Goal: Information Seeking & Learning: Learn about a topic

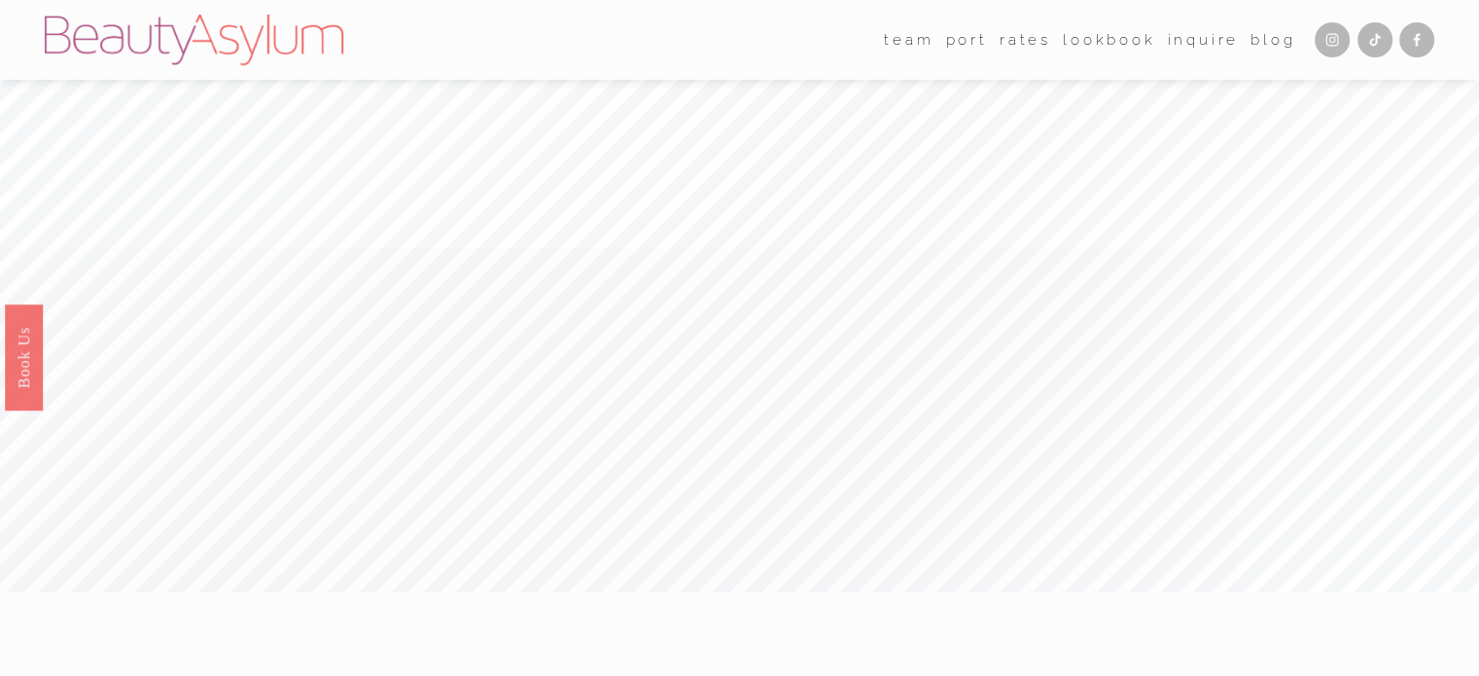
click at [1017, 36] on link "Rates" at bounding box center [1025, 39] width 52 height 29
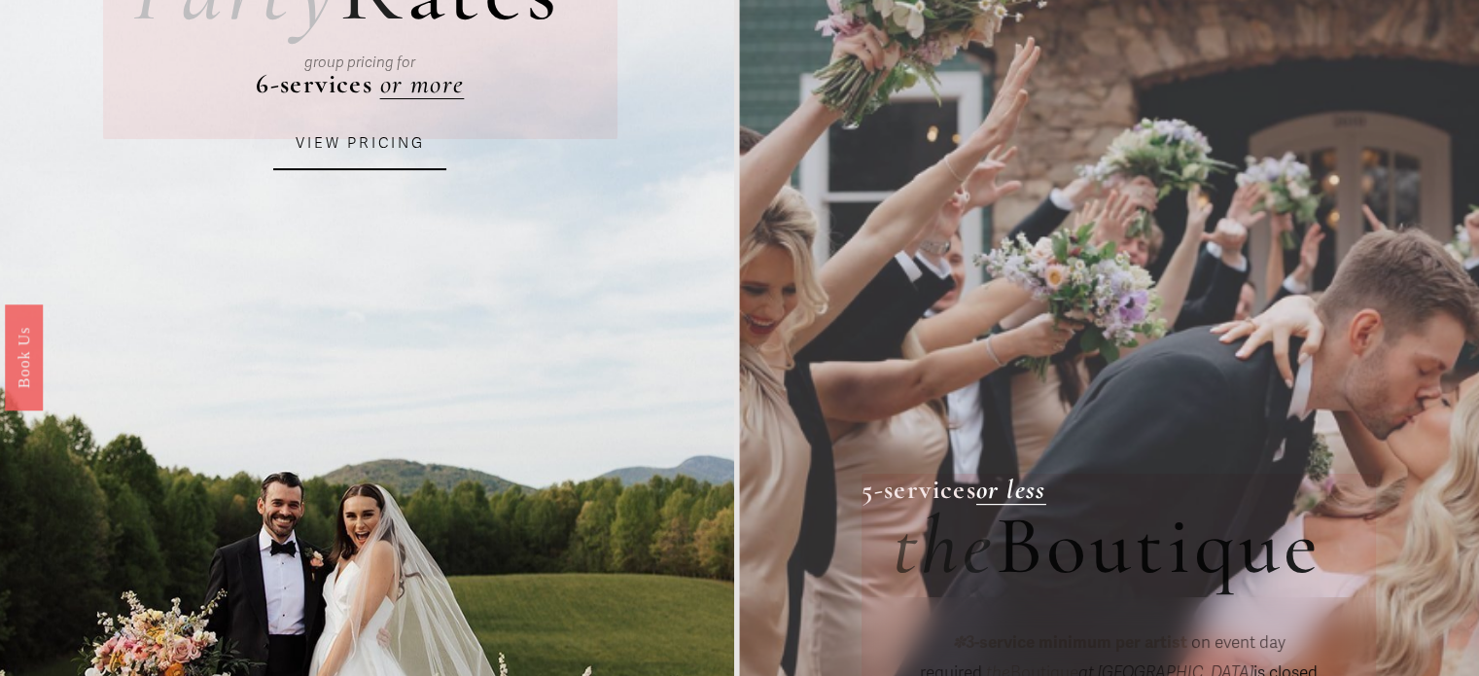
scroll to position [292, 0]
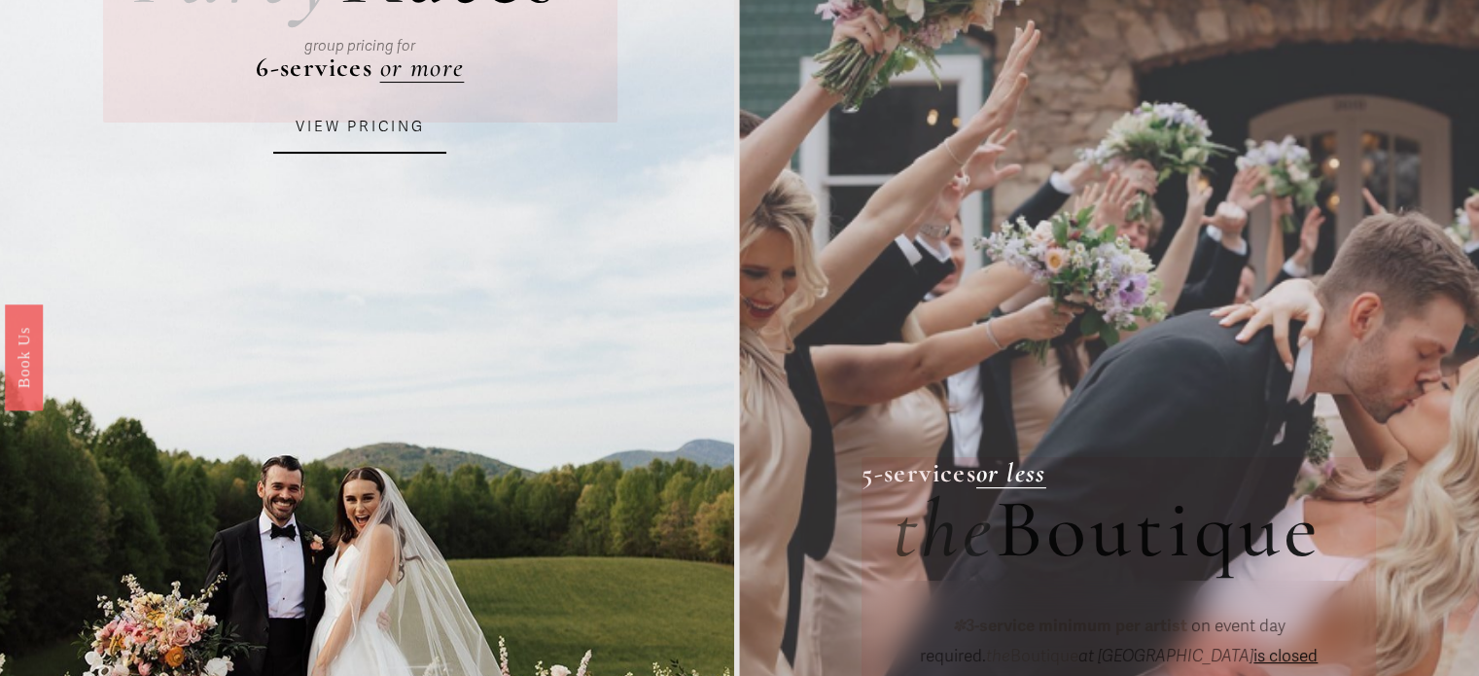
click at [351, 145] on link "VIEW PRICING" at bounding box center [359, 127] width 173 height 52
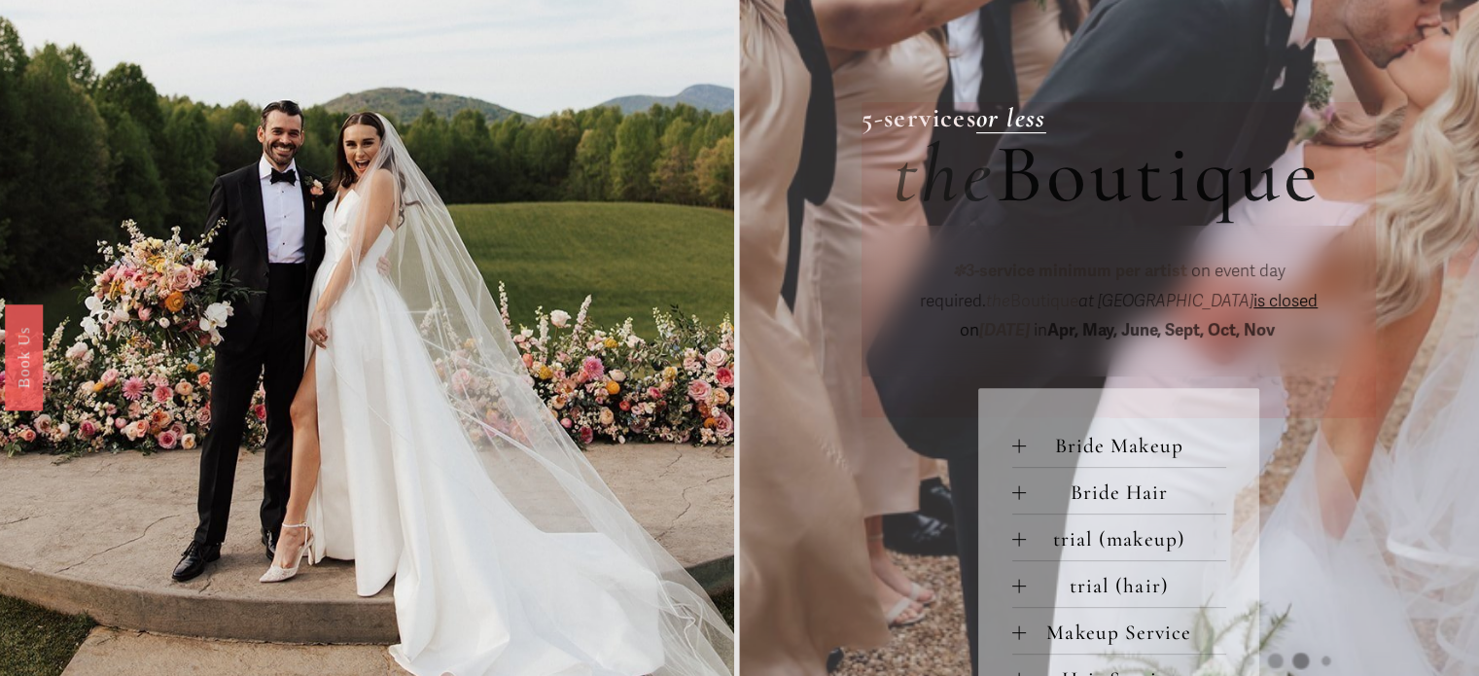
scroll to position [681, 0]
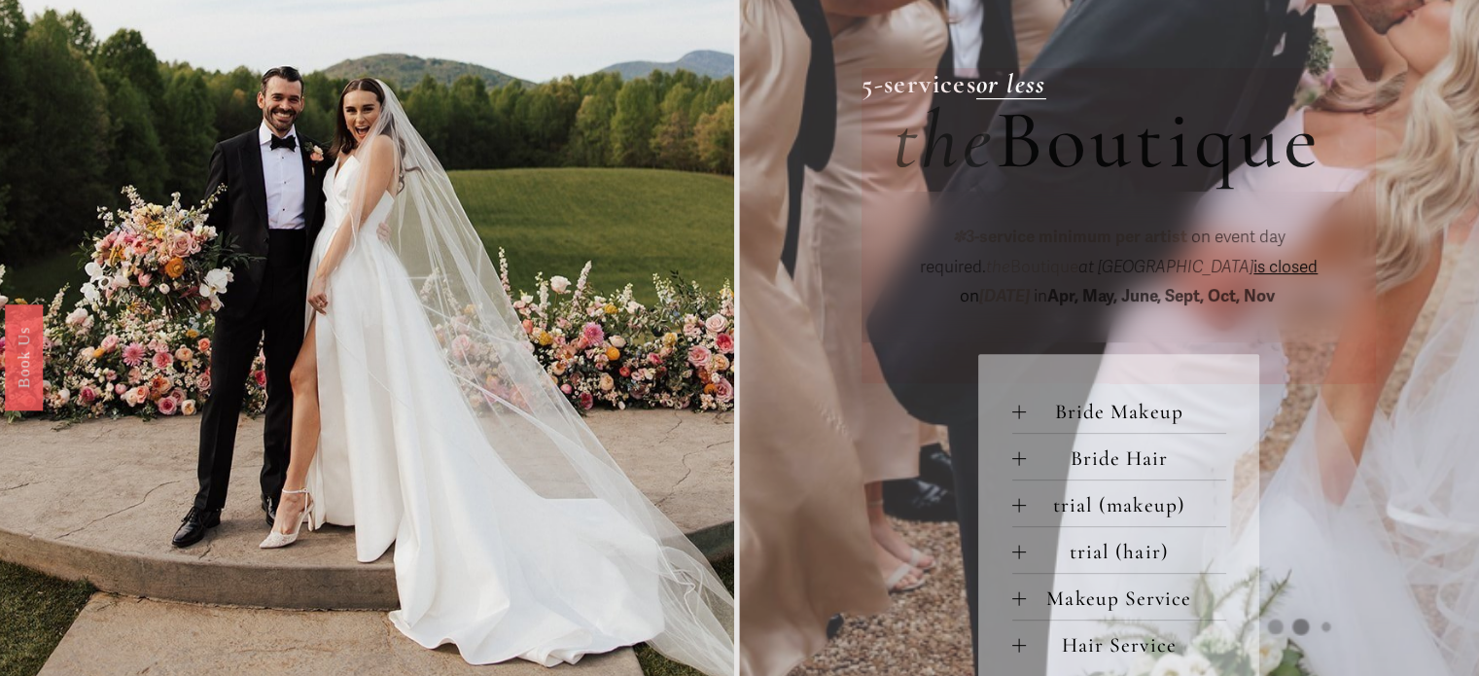
click at [1023, 418] on div at bounding box center [1019, 411] width 14 height 14
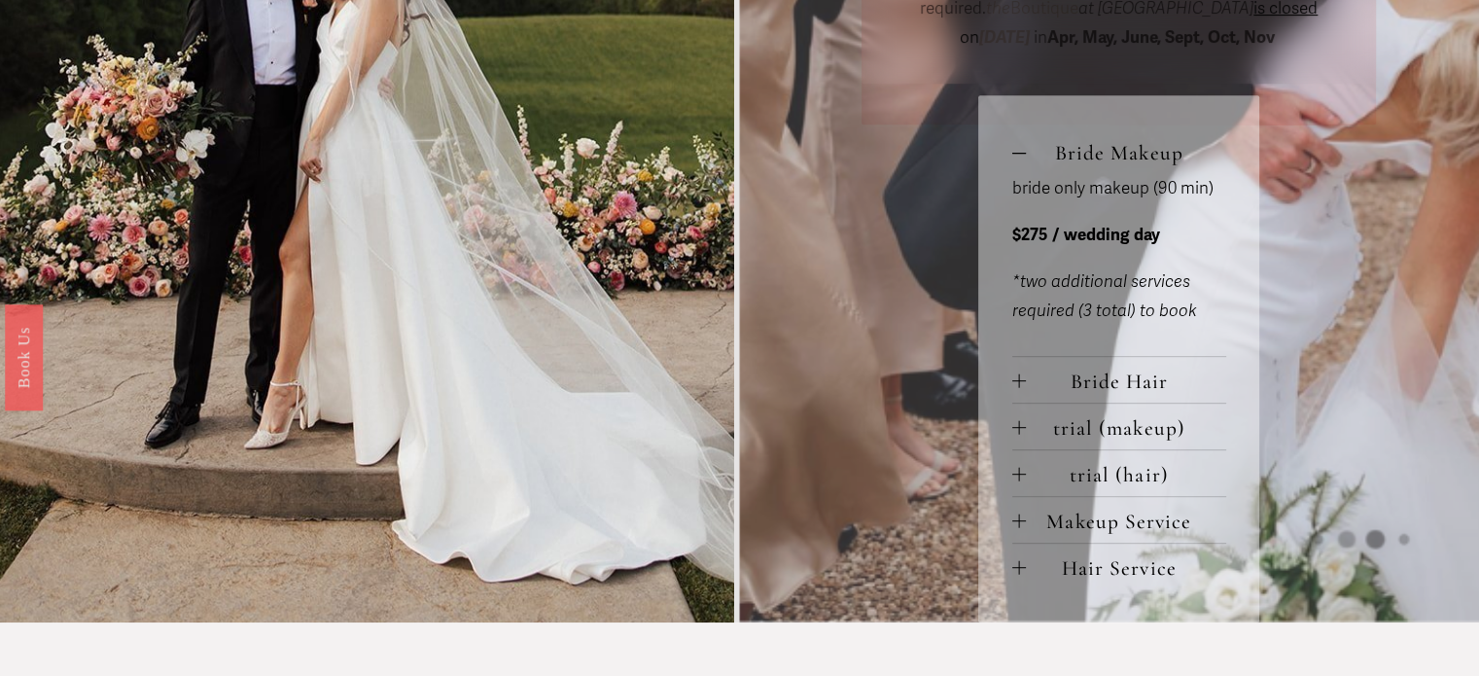
scroll to position [972, 0]
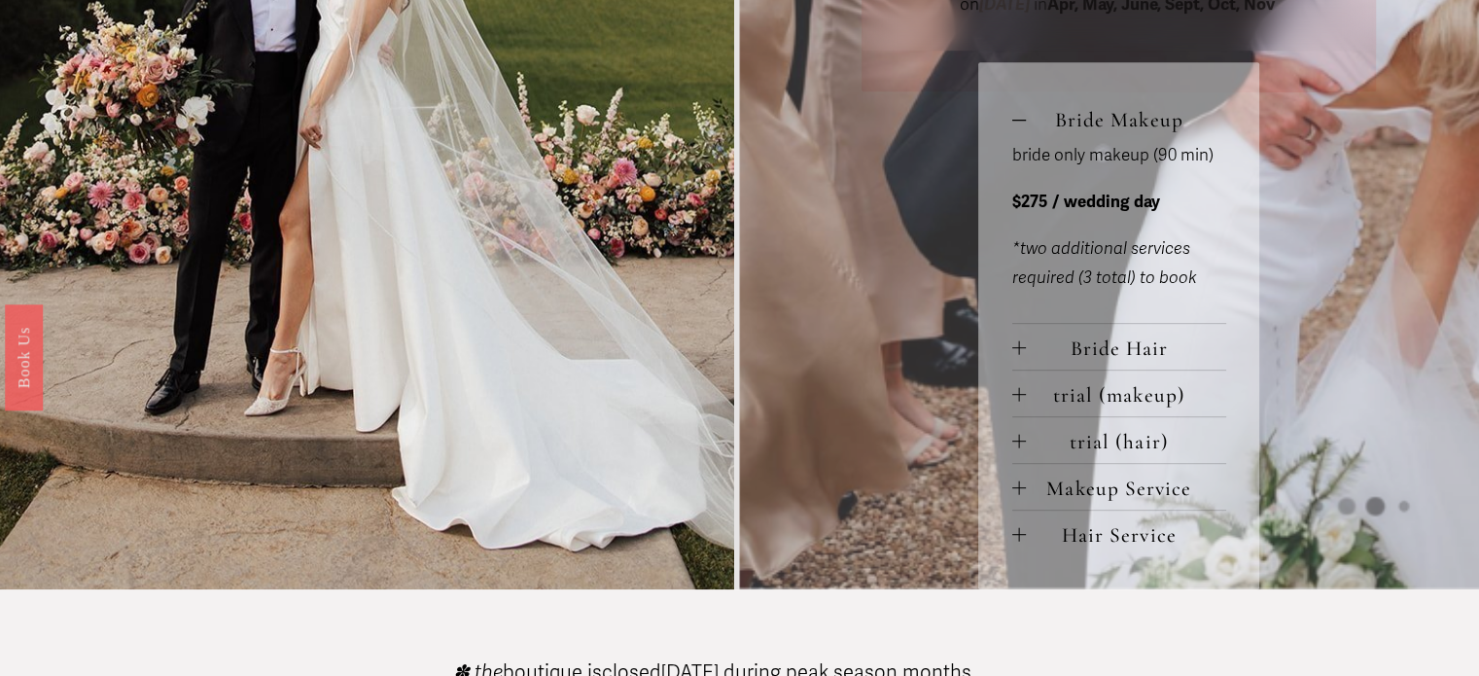
click at [1020, 409] on button "trial (makeup)" at bounding box center [1119, 393] width 214 height 46
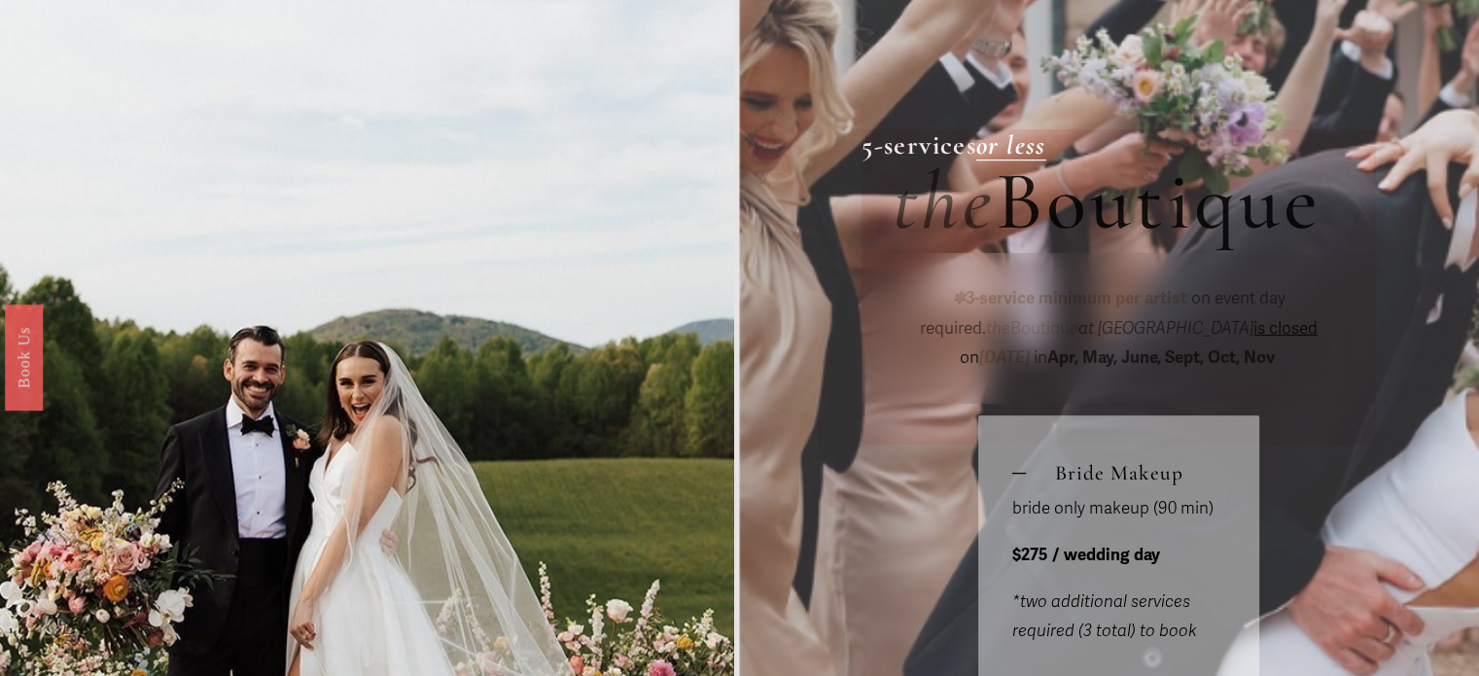
scroll to position [583, 0]
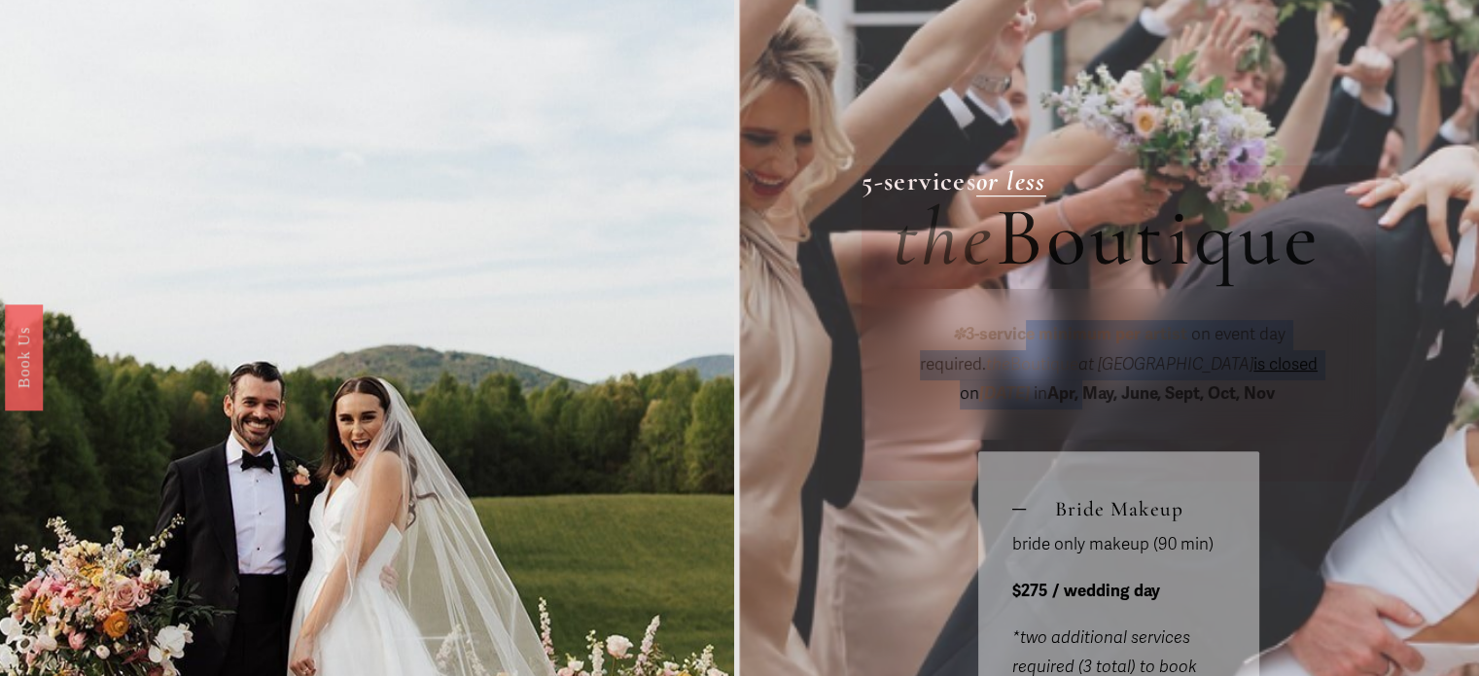
drag, startPoint x: 977, startPoint y: 326, endPoint x: 1393, endPoint y: 368, distance: 418.3
click at [1393, 368] on div "Large Party R ates 6-services or more group pricing for VIEW PRICING ✽ 3-servic…" at bounding box center [739, 353] width 1479 height 1673
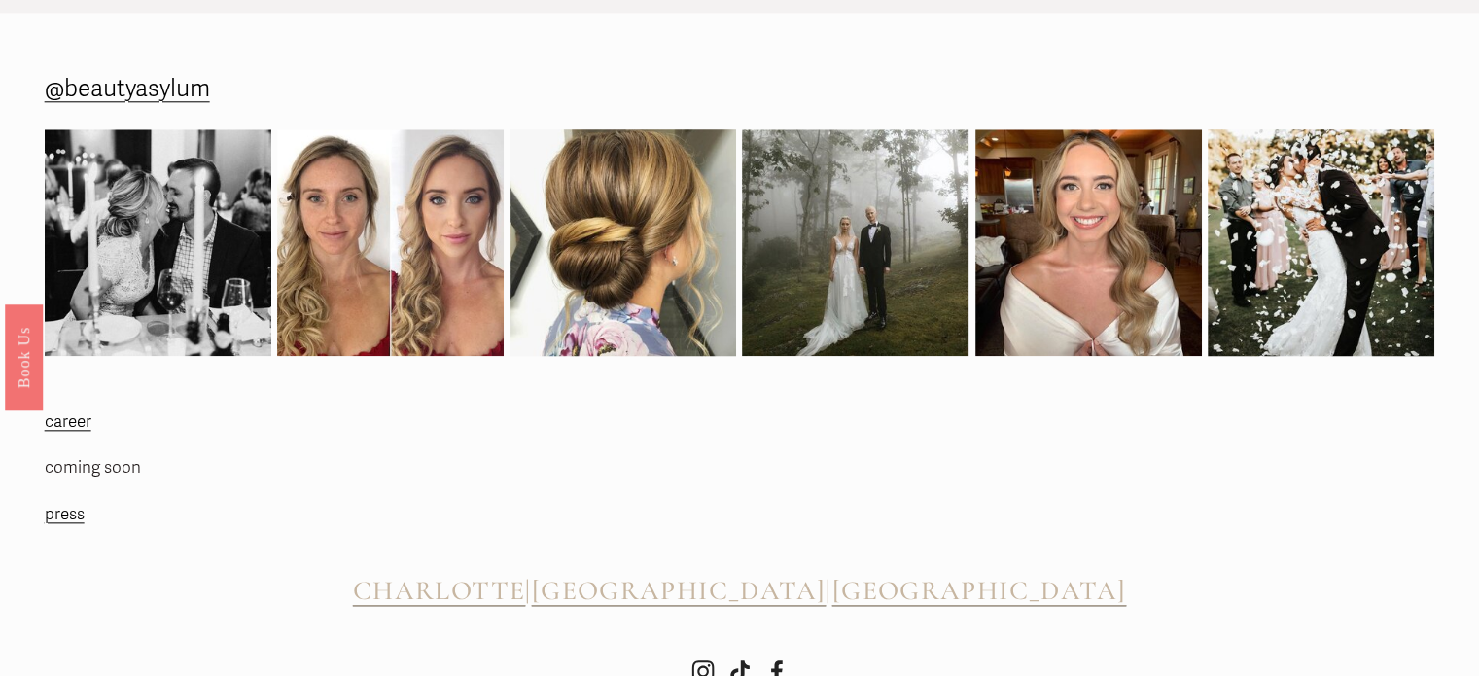
scroll to position [2212, 0]
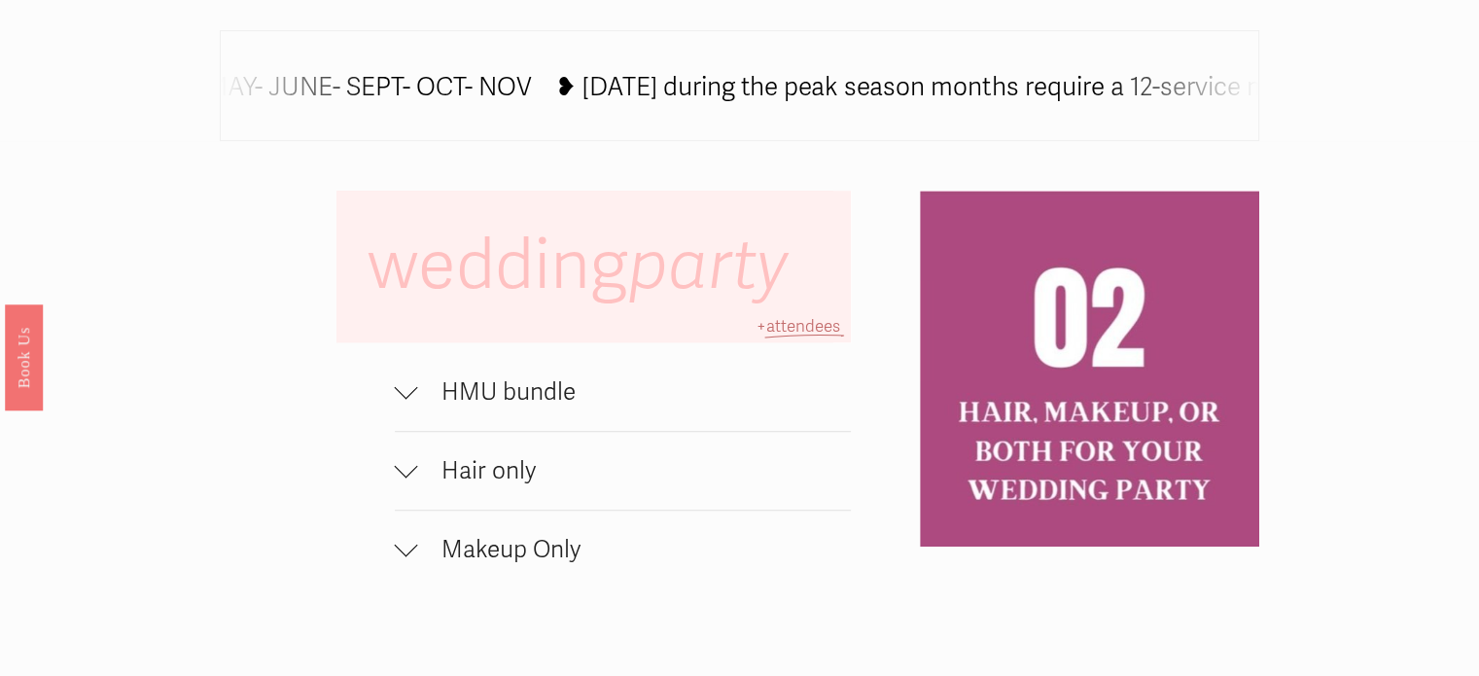
scroll to position [1264, 0]
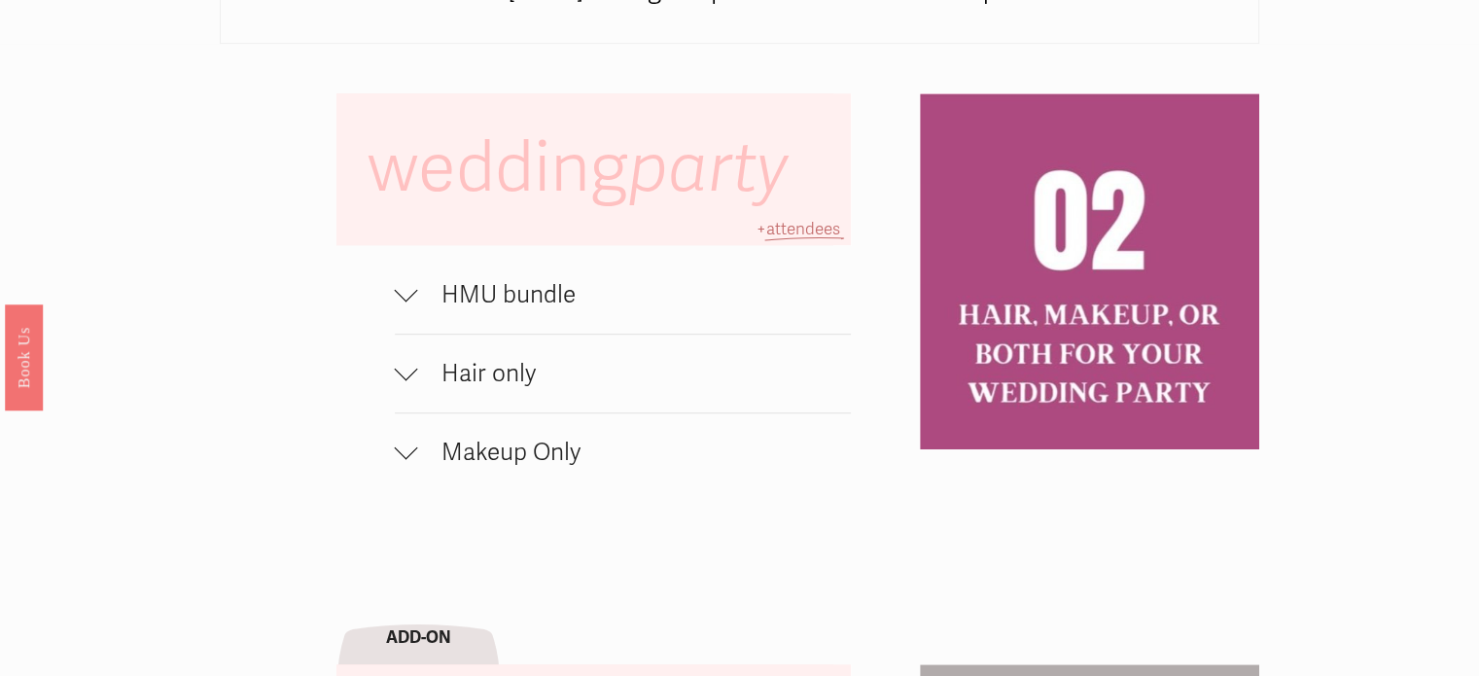
click at [447, 304] on span "HMU bundle" at bounding box center [634, 294] width 433 height 29
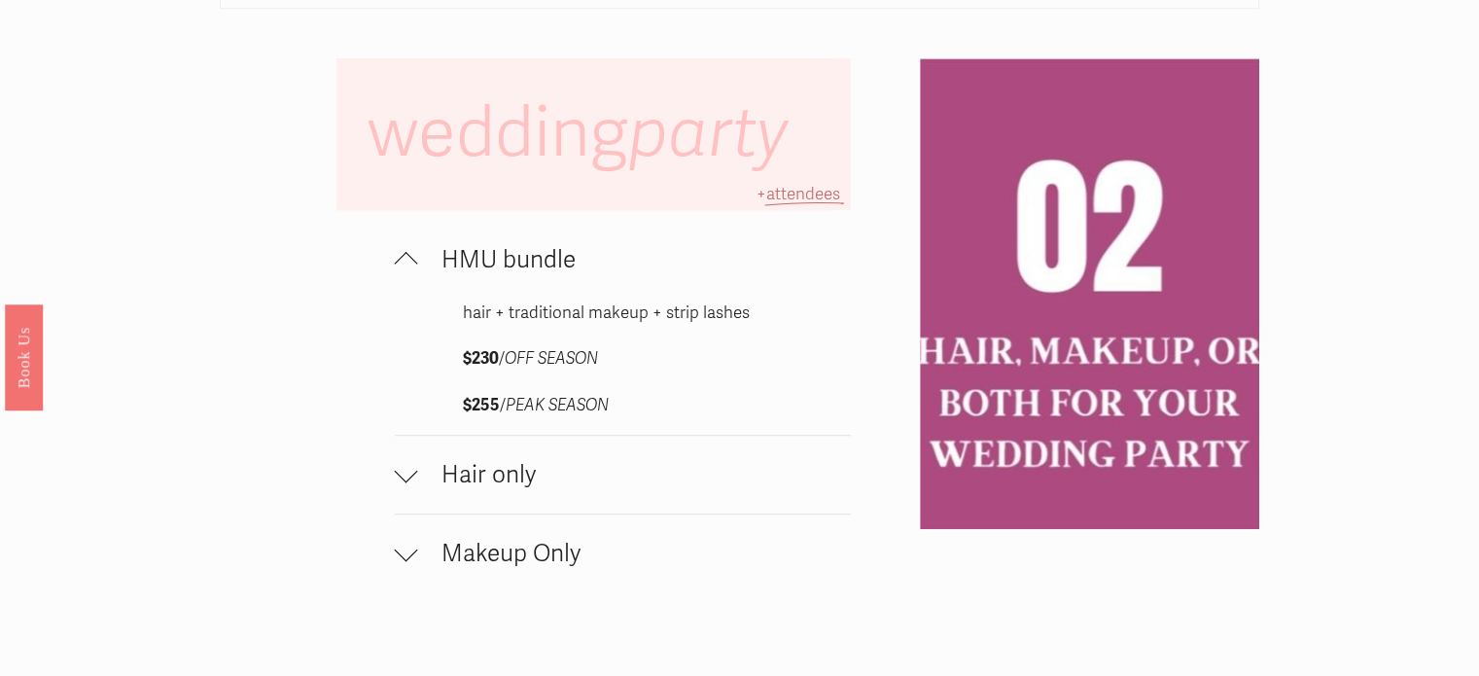
scroll to position [1361, 0]
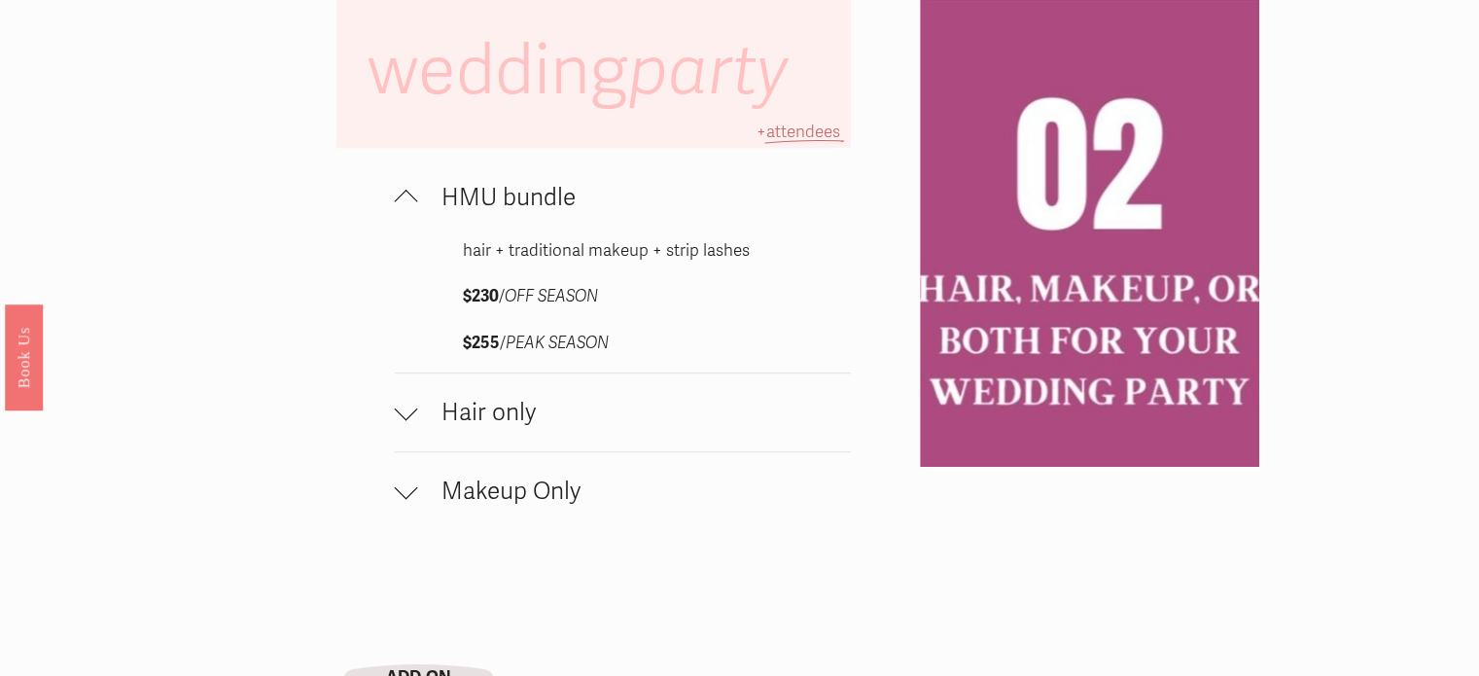
click at [433, 419] on span "Hair only" at bounding box center [634, 412] width 433 height 29
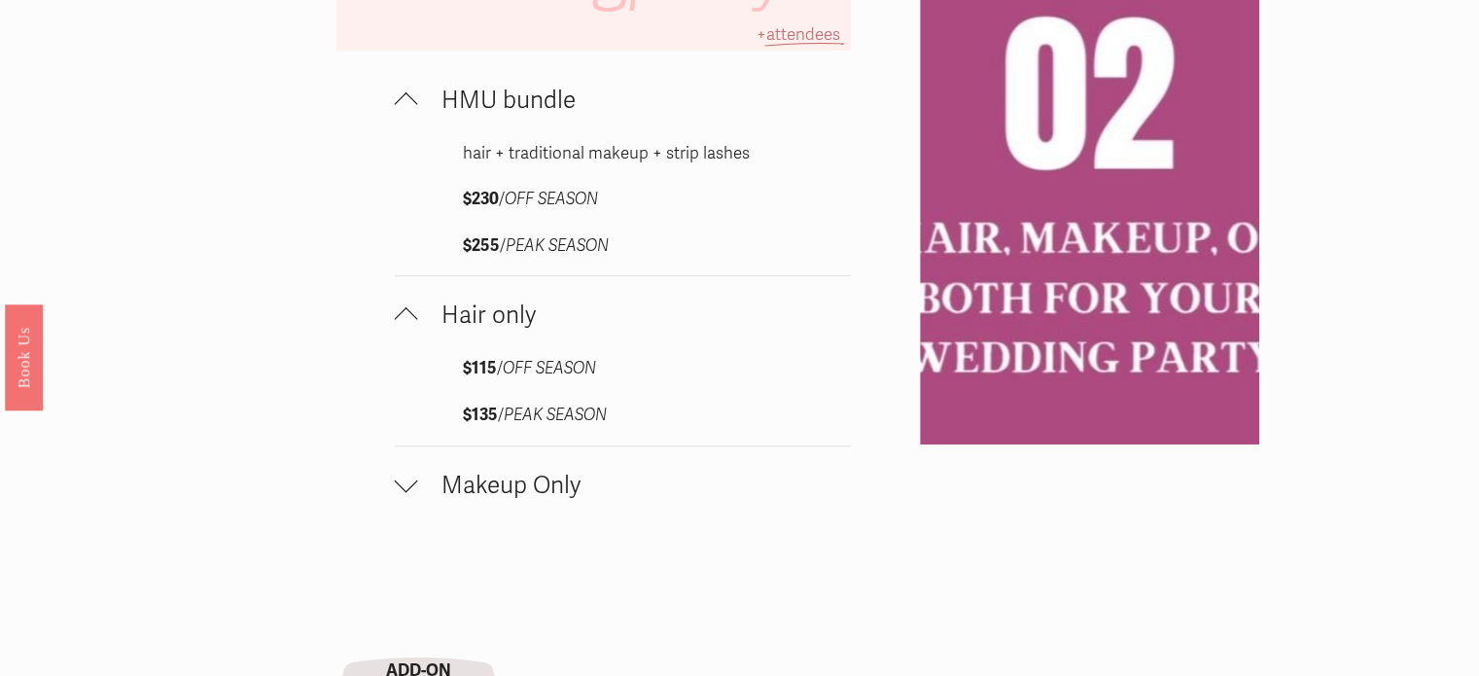
scroll to position [1556, 0]
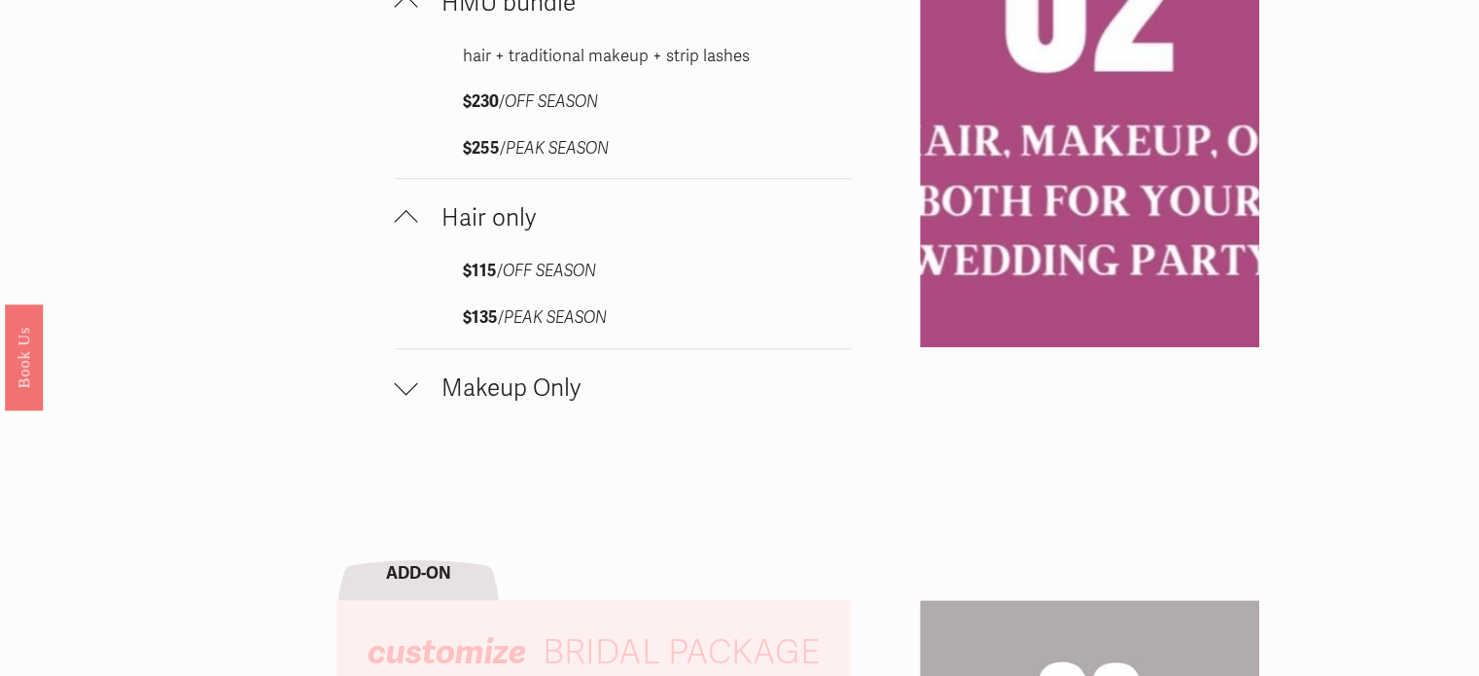
click at [427, 391] on span "Makeup Only" at bounding box center [634, 387] width 433 height 29
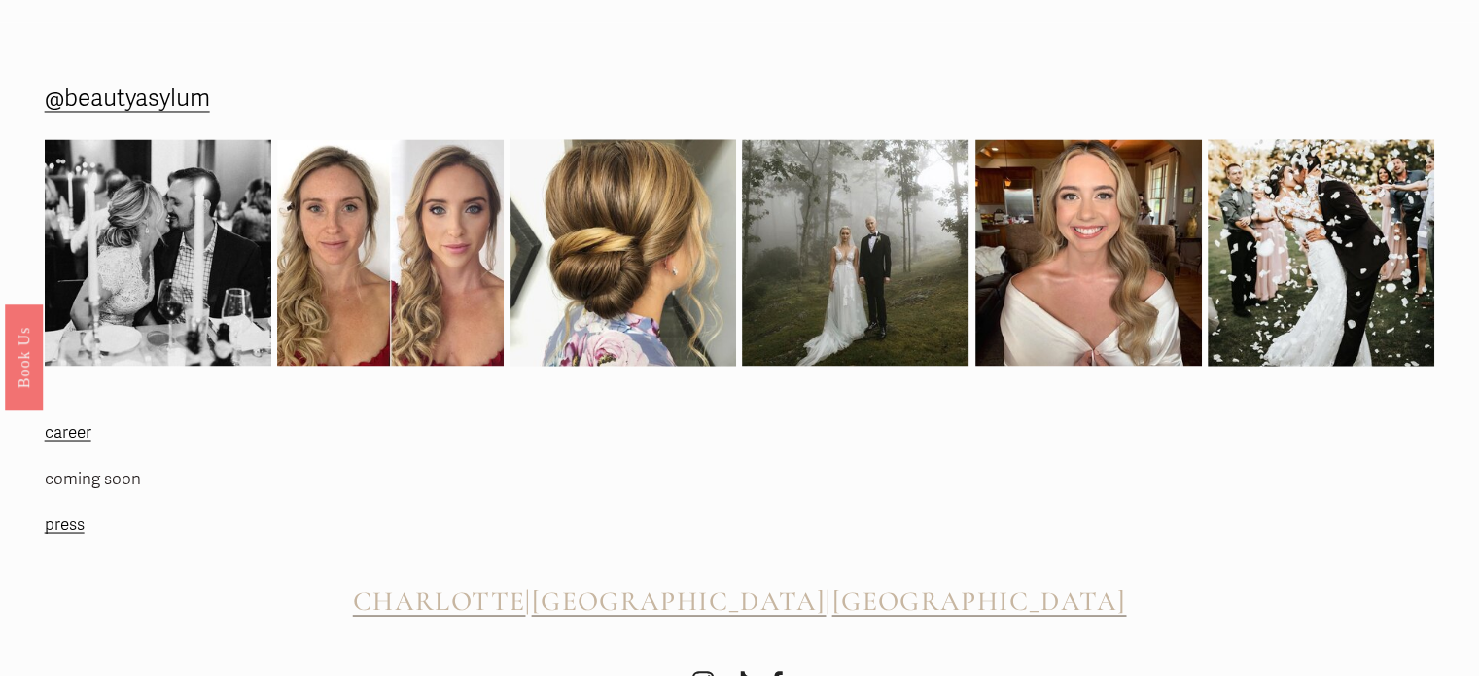
scroll to position [3501, 0]
